Goal: Check status

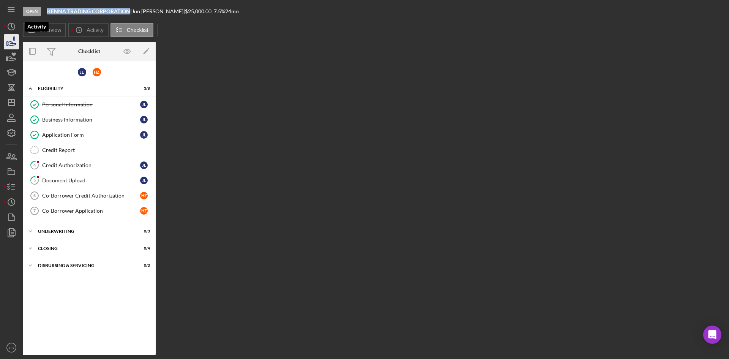
click at [9, 36] on icon "button" at bounding box center [11, 41] width 19 height 19
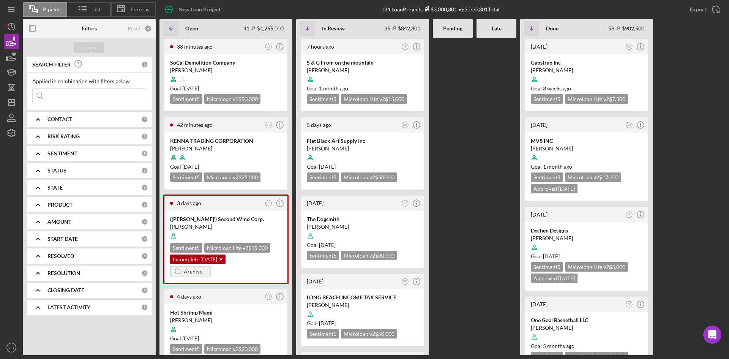
click at [63, 101] on input at bounding box center [89, 96] width 113 height 15
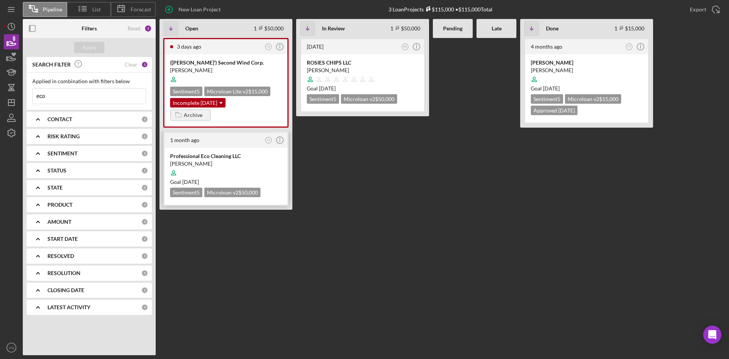
type input "eco"
click at [224, 165] on div "[PERSON_NAME]" at bounding box center [226, 164] width 112 height 8
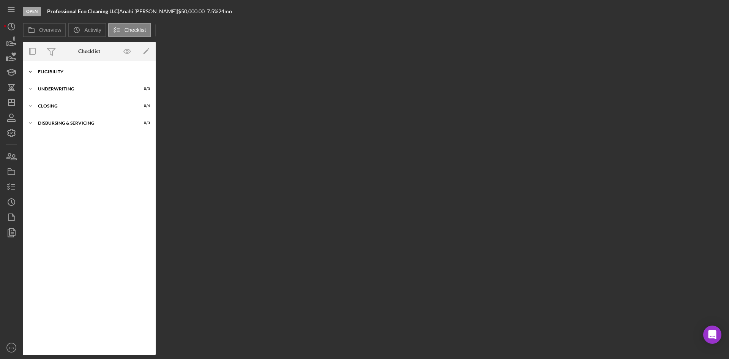
click at [95, 75] on div "Icon/Expander Eligibility 3 / 6" at bounding box center [89, 71] width 133 height 15
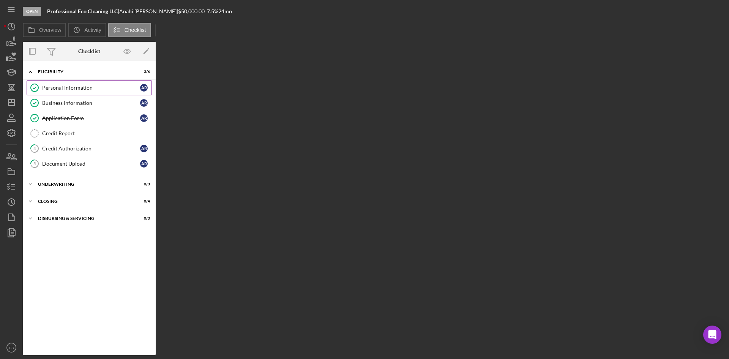
click at [107, 93] on link "Personal Information Personal Information A R" at bounding box center [89, 87] width 125 height 15
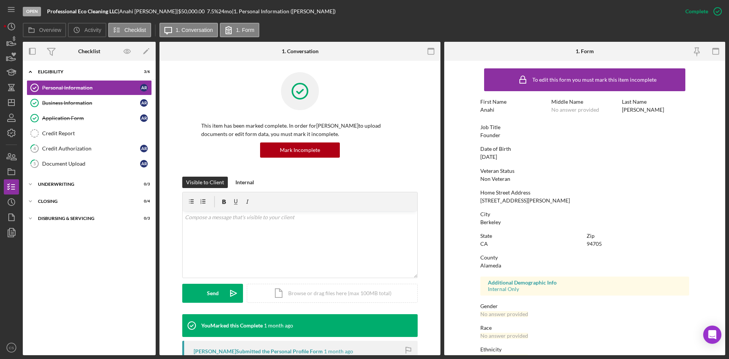
drag, startPoint x: 424, startPoint y: 254, endPoint x: 424, endPoint y: 249, distance: 4.9
click at [424, 254] on div "Visible to Client Internal v Color teal Color pink Remove color Add row above A…" at bounding box center [300, 246] width 258 height 138
click at [15, 26] on circle "button" at bounding box center [11, 26] width 7 height 7
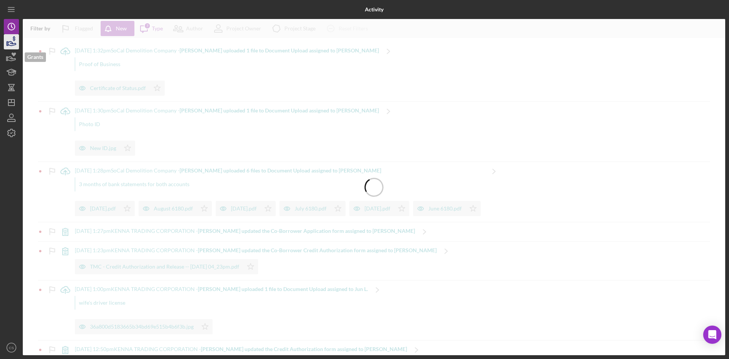
click at [13, 45] on icon "button" at bounding box center [12, 43] width 8 height 4
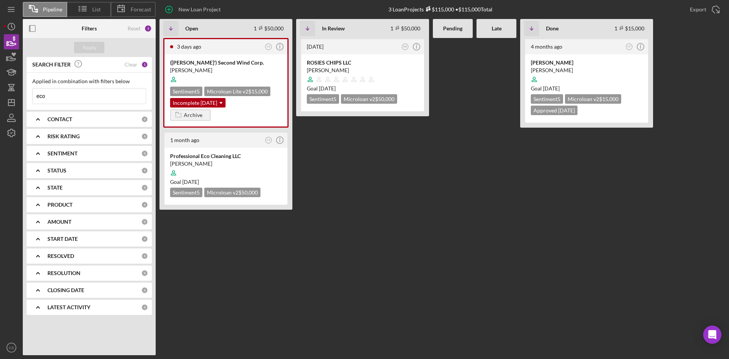
click at [78, 94] on input "eco" at bounding box center [89, 96] width 113 height 15
click at [79, 94] on input "eco" at bounding box center [89, 96] width 113 height 15
